Goal: Information Seeking & Learning: Learn about a topic

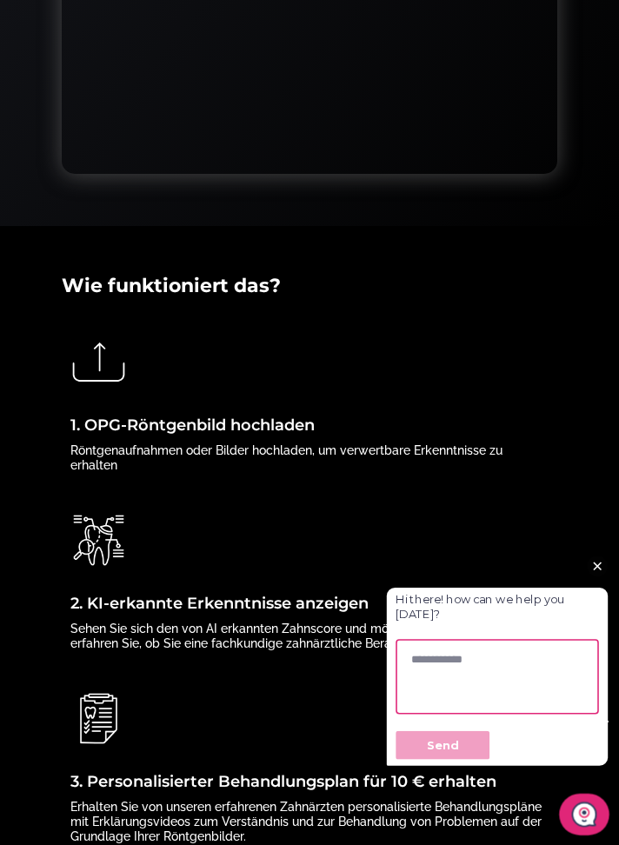
scroll to position [935, 0]
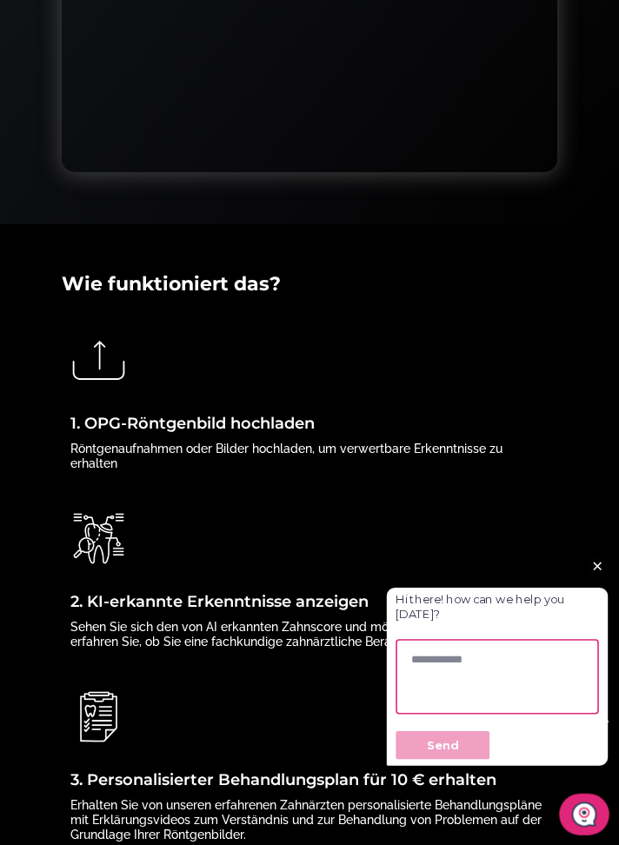
click at [111, 358] on img at bounding box center [98, 360] width 57 height 57
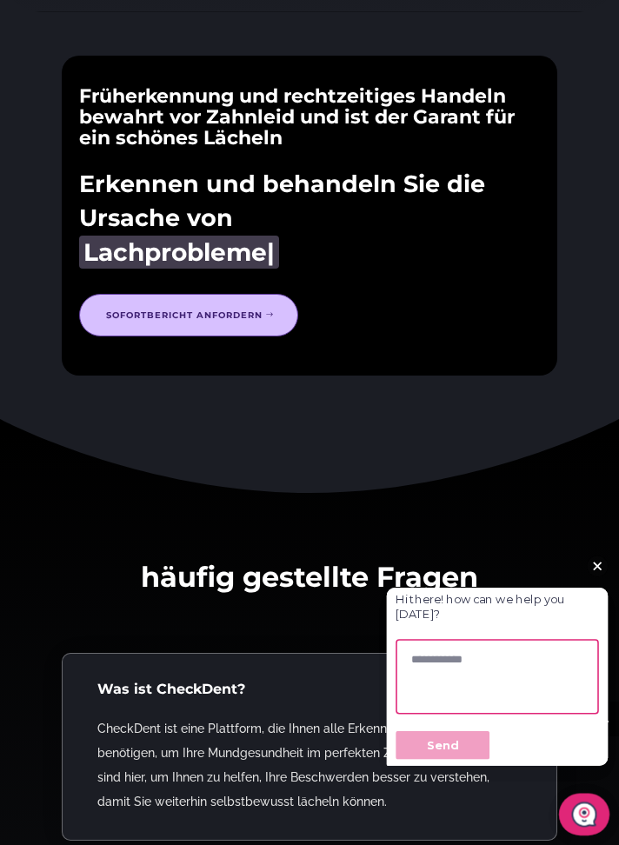
scroll to position [4378, 0]
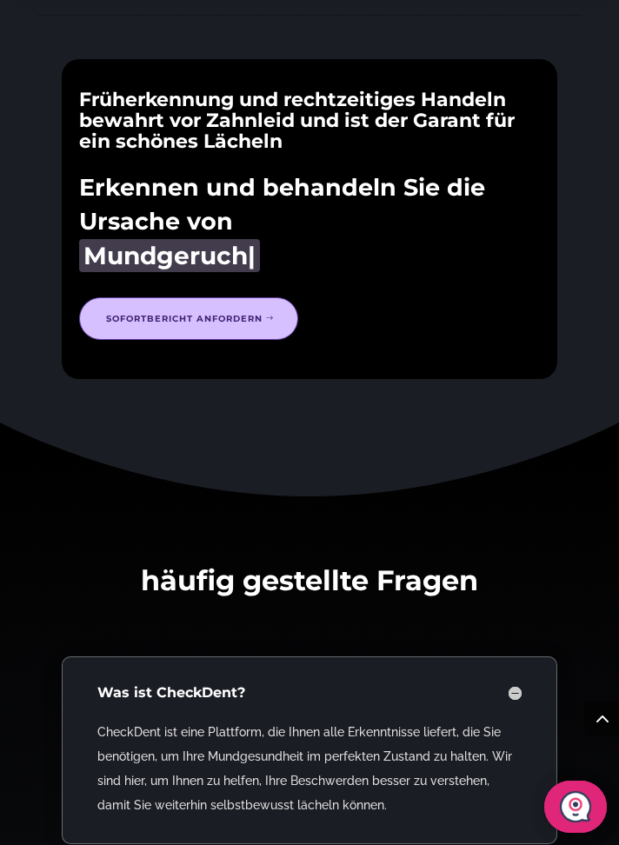
click at [232, 241] on span "Mundgeruch" at bounding box center [165, 256] width 164 height 30
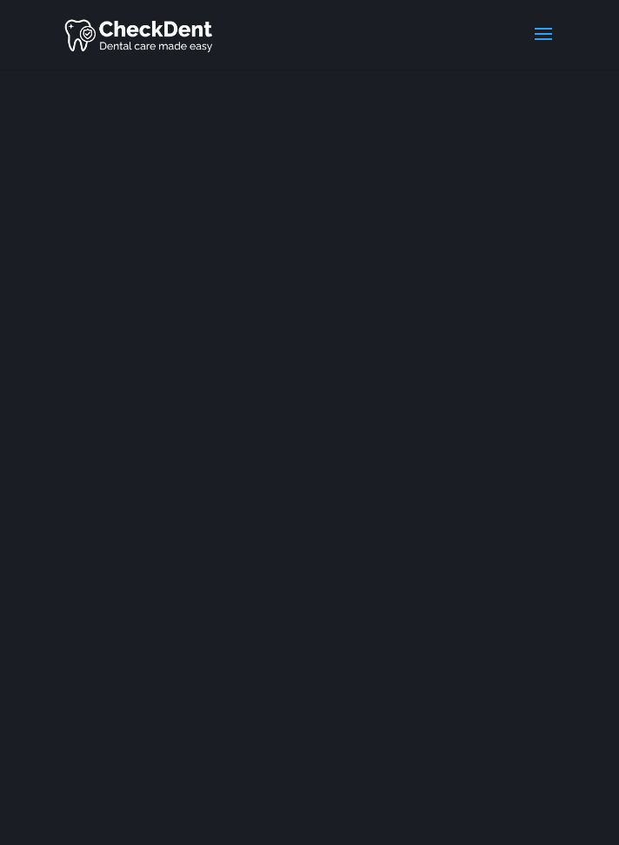
click at [559, 33] on header "Datenschutzbestimmungen Deutsch English Seite wählen" at bounding box center [309, 35] width 619 height 70
click at [549, 43] on span at bounding box center [543, 45] width 28 height 49
click at [561, 35] on header "Datenschutzbestimmungen Deutsch English Seite wählen" at bounding box center [309, 35] width 619 height 70
click at [549, 36] on span at bounding box center [543, 45] width 28 height 49
